Goal: Task Accomplishment & Management: Manage account settings

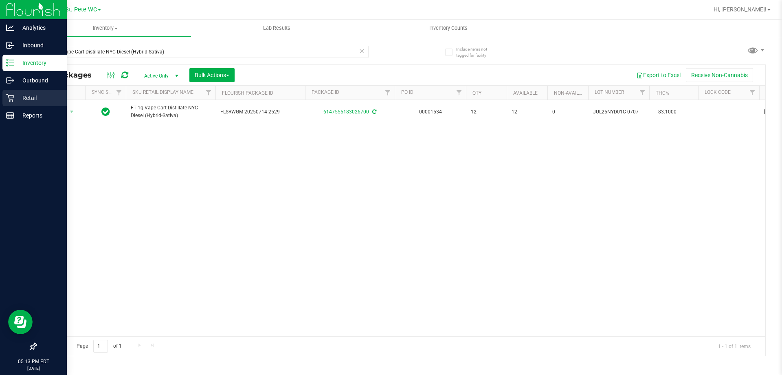
click at [11, 101] on icon at bounding box center [10, 98] width 8 height 8
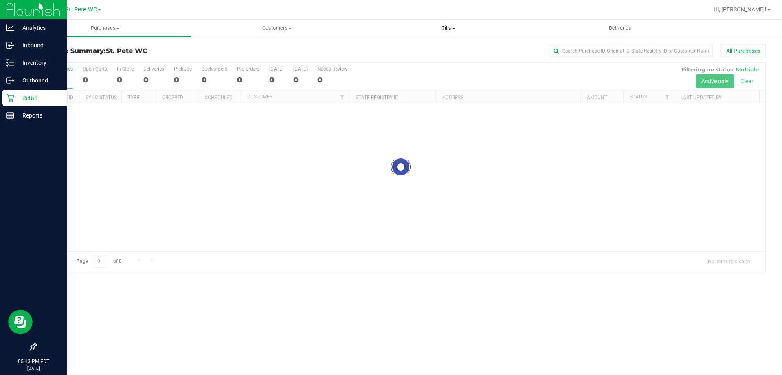
click at [445, 29] on span "Tills" at bounding box center [448, 27] width 171 height 7
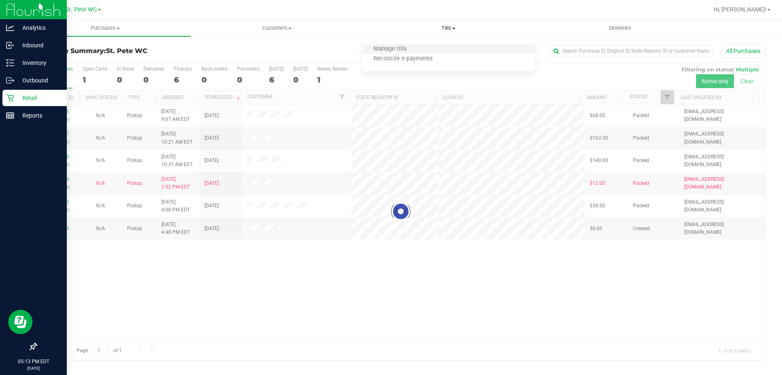
click at [424, 48] on li "Manage tills" at bounding box center [449, 49] width 172 height 10
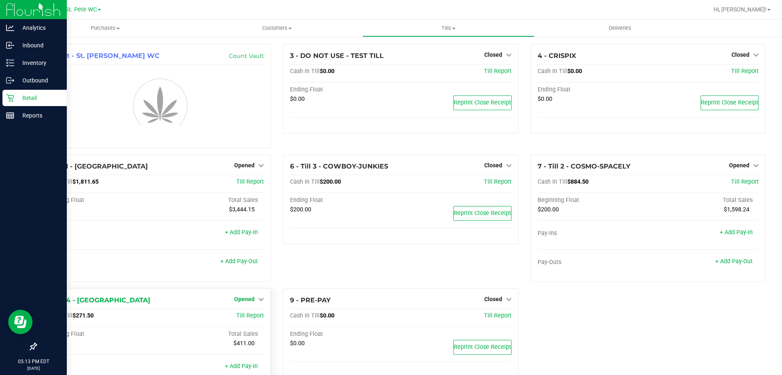
click at [252, 302] on span "Opened" at bounding box center [244, 298] width 20 height 7
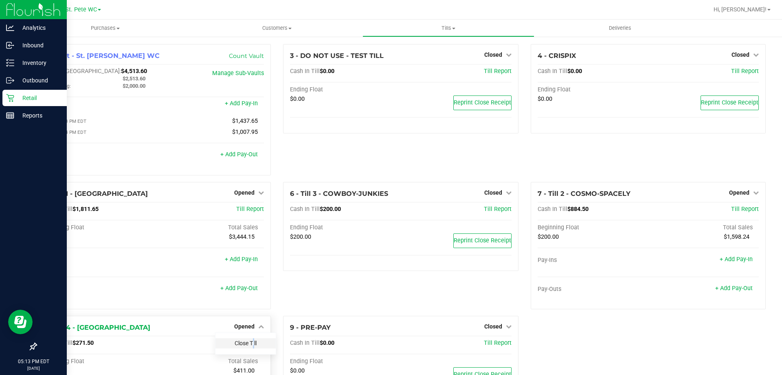
click at [249, 343] on link "Close Till" at bounding box center [246, 342] width 22 height 7
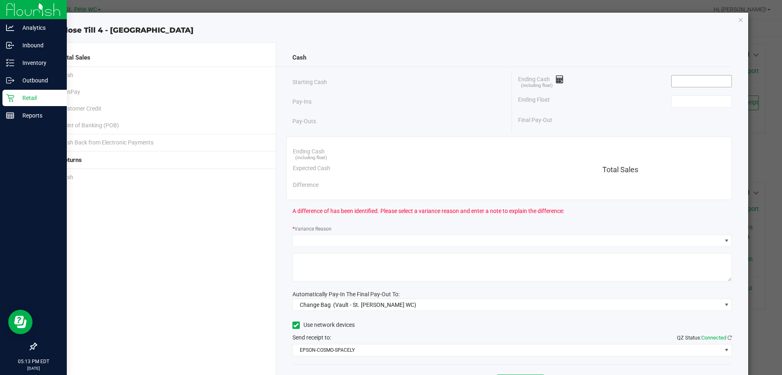
click at [672, 82] on input at bounding box center [702, 80] width 60 height 11
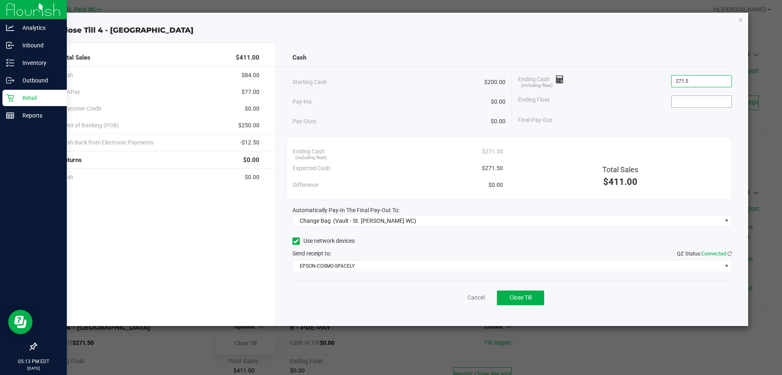
type input "$271.50"
click at [701, 104] on input at bounding box center [702, 101] width 60 height 11
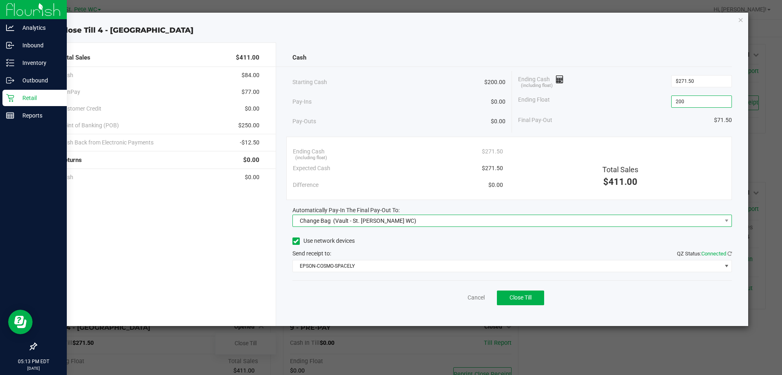
type input "$200.00"
click at [478, 218] on span "Change Bag (Vault - St. [PERSON_NAME] WC)" at bounding box center [507, 220] width 429 height 11
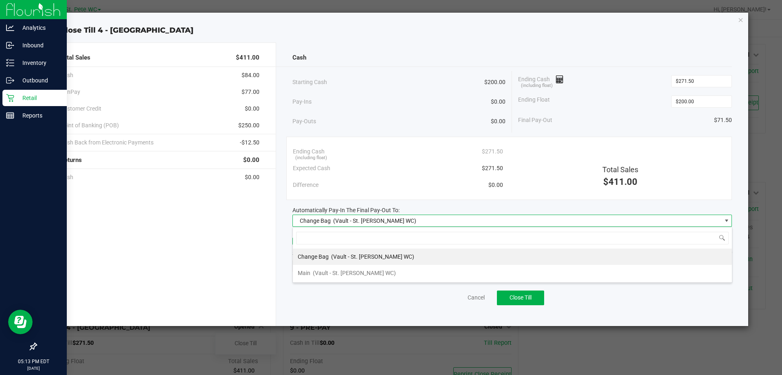
scroll to position [12, 440]
click at [435, 274] on li "Main (Vault - St. [PERSON_NAME] WC)" at bounding box center [512, 272] width 439 height 16
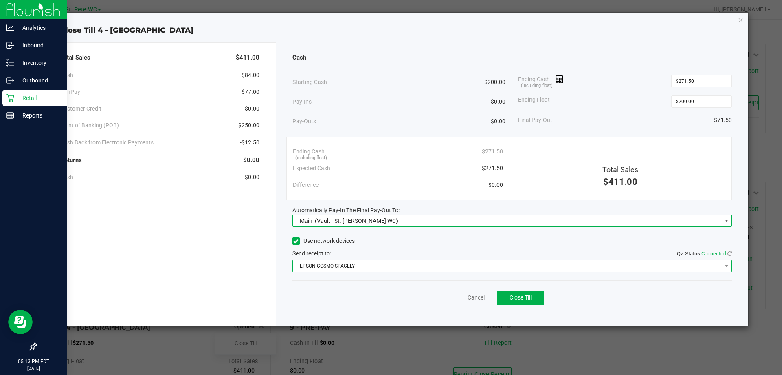
click at [435, 262] on span "EPSON-COSMO-SPACELY" at bounding box center [507, 265] width 429 height 11
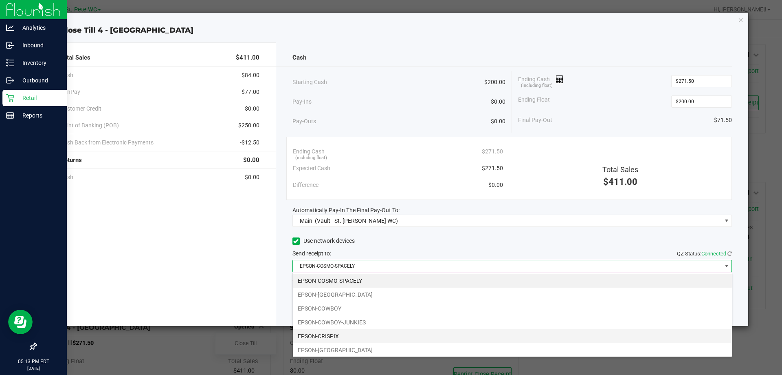
click at [402, 331] on li "EPSON-CRISPIX" at bounding box center [512, 336] width 439 height 14
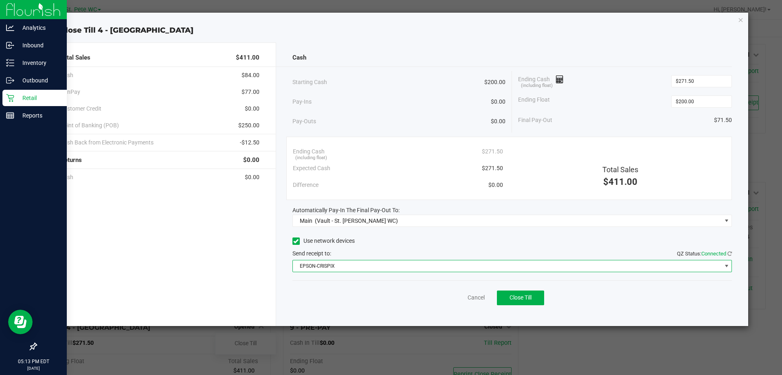
click at [574, 288] on div "Cancel Close Till" at bounding box center [513, 295] width 440 height 31
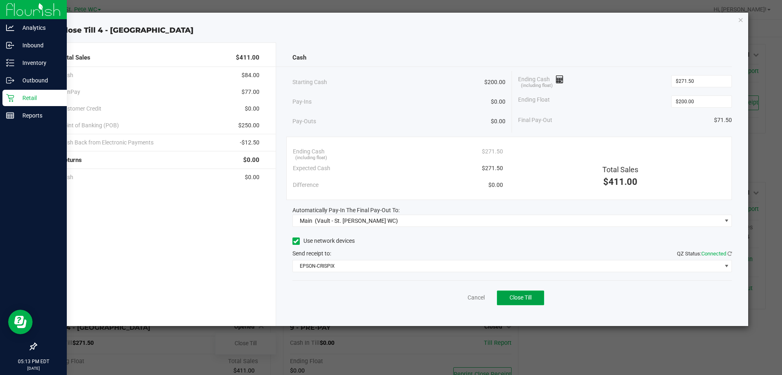
click at [516, 296] on span "Close Till" at bounding box center [521, 297] width 22 height 7
